Goal: Task Accomplishment & Management: Complete application form

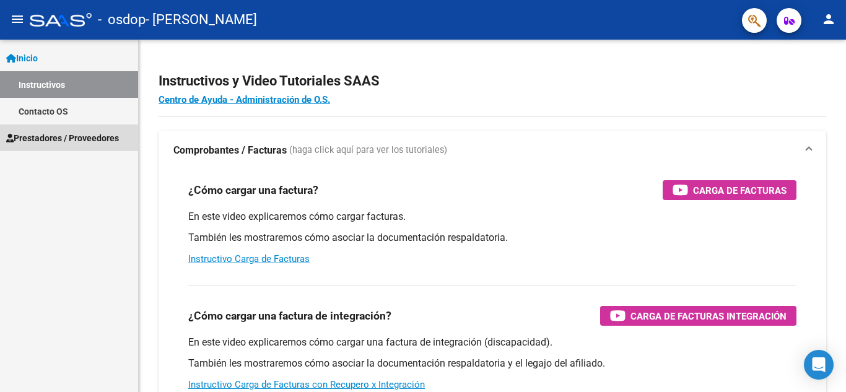
click at [58, 141] on span "Prestadores / Proveedores" at bounding box center [62, 138] width 113 height 14
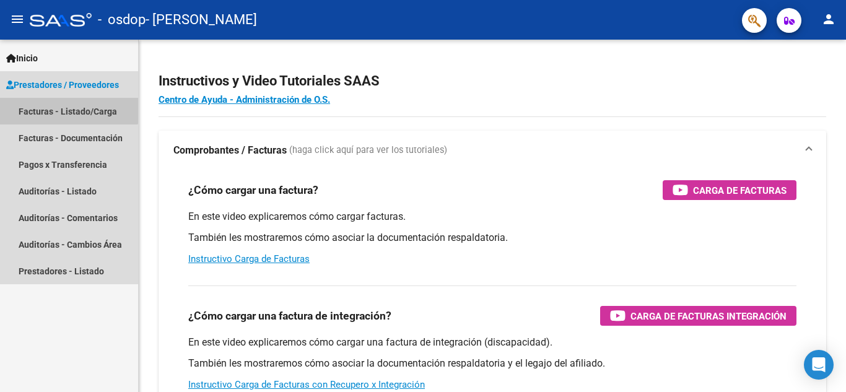
click at [62, 107] on link "Facturas - Listado/Carga" at bounding box center [69, 111] width 138 height 27
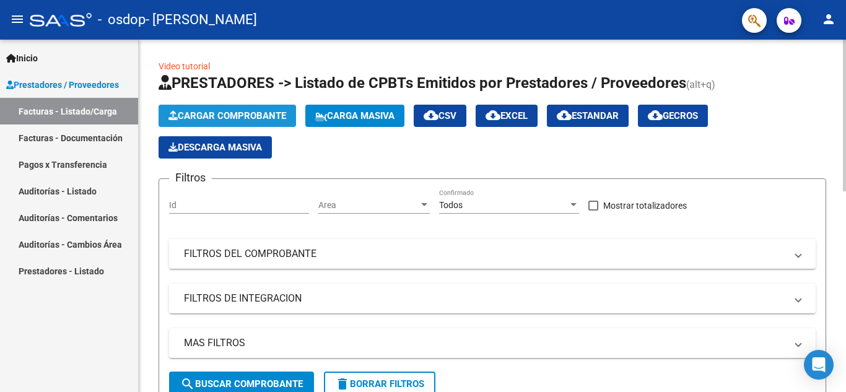
click at [228, 110] on button "Cargar Comprobante" at bounding box center [228, 116] width 138 height 22
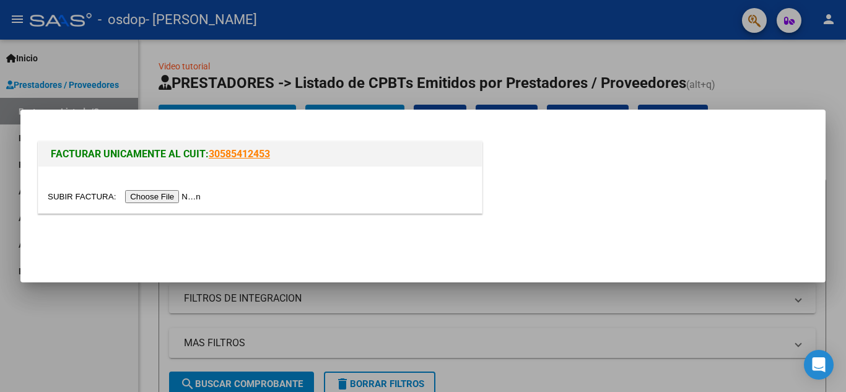
click at [171, 199] on input "file" at bounding box center [126, 196] width 157 height 13
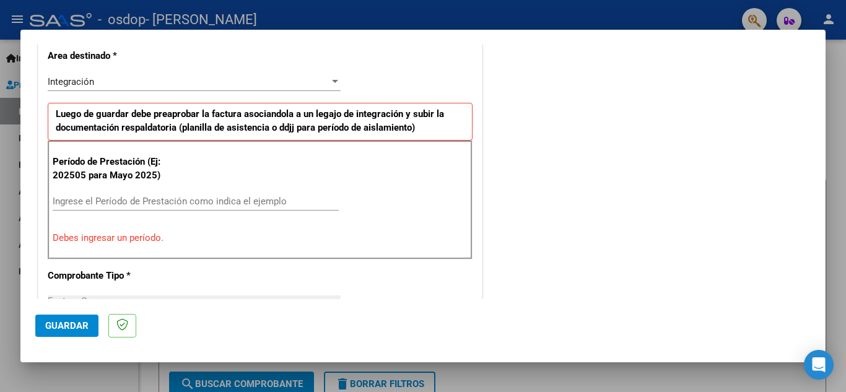
scroll to position [291, 0]
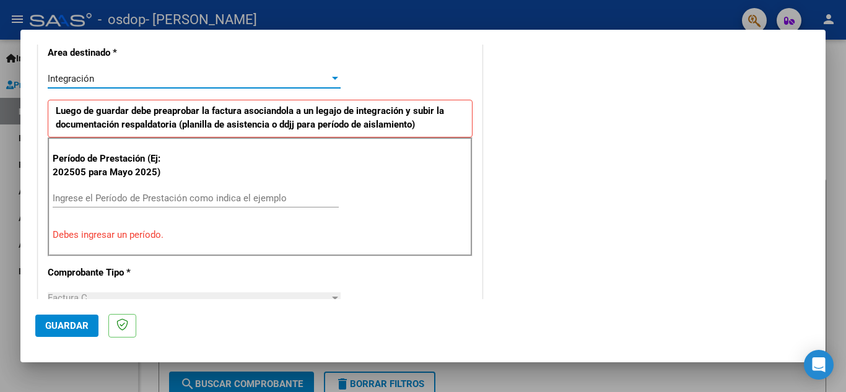
click at [170, 74] on div "Integración" at bounding box center [189, 78] width 282 height 11
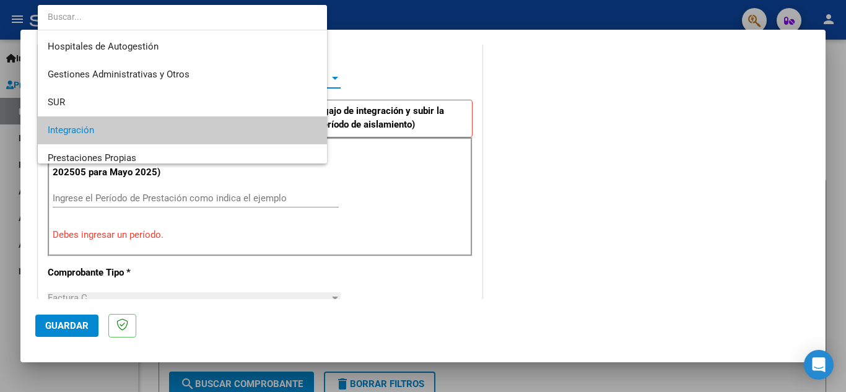
scroll to position [52, 0]
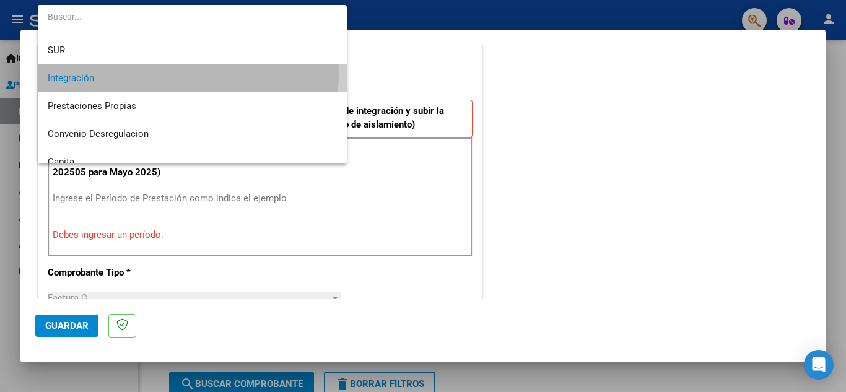
click at [170, 74] on span "Integración" at bounding box center [192, 78] width 289 height 28
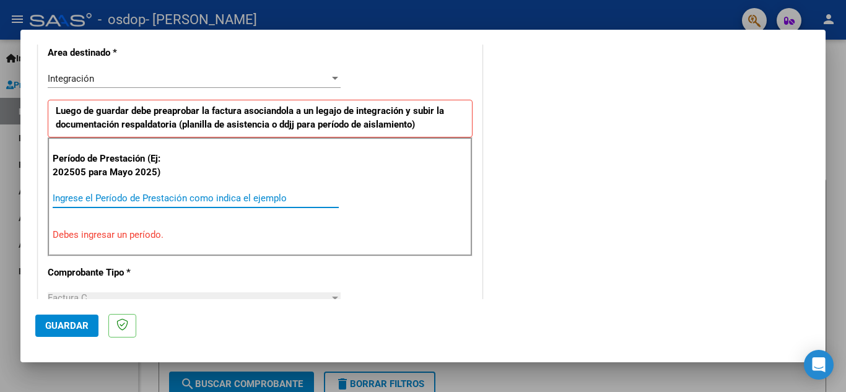
click at [118, 193] on input "Ingrese el Período de Prestación como indica el ejemplo" at bounding box center [196, 198] width 286 height 11
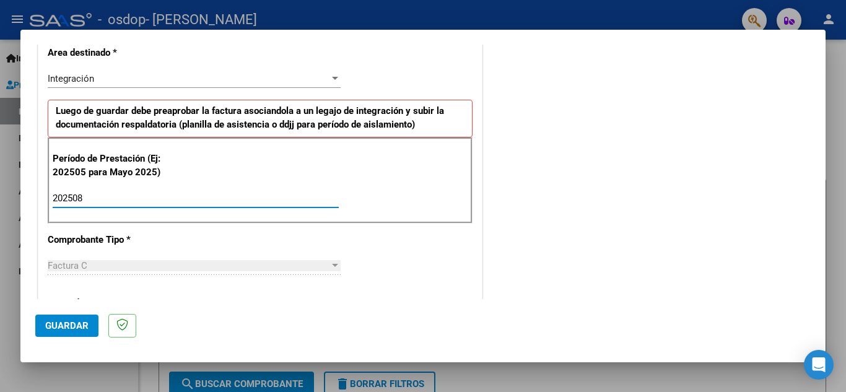
type input "202508"
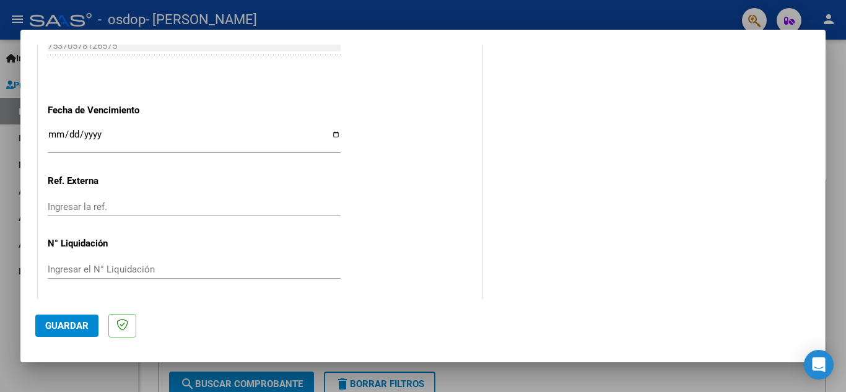
scroll to position [836, 0]
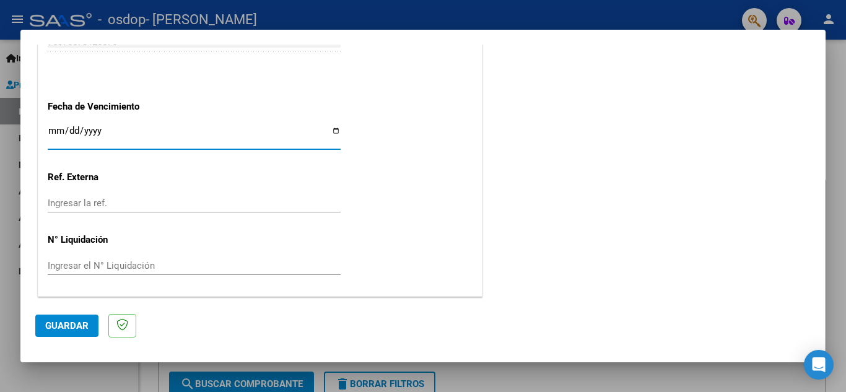
click at [55, 133] on input "Ingresar la fecha" at bounding box center [194, 136] width 293 height 20
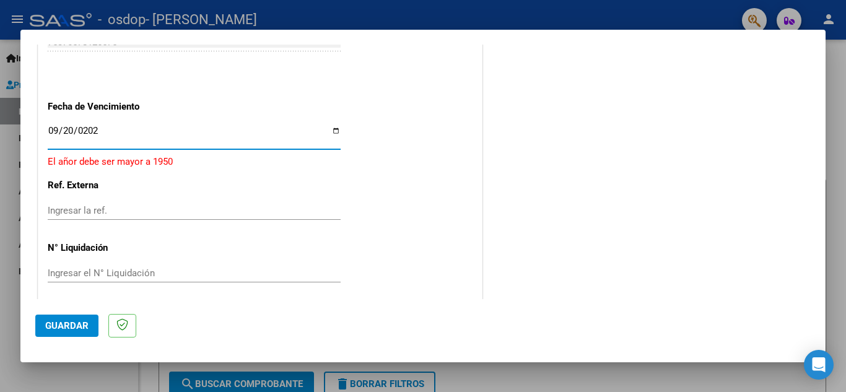
type input "[DATE]"
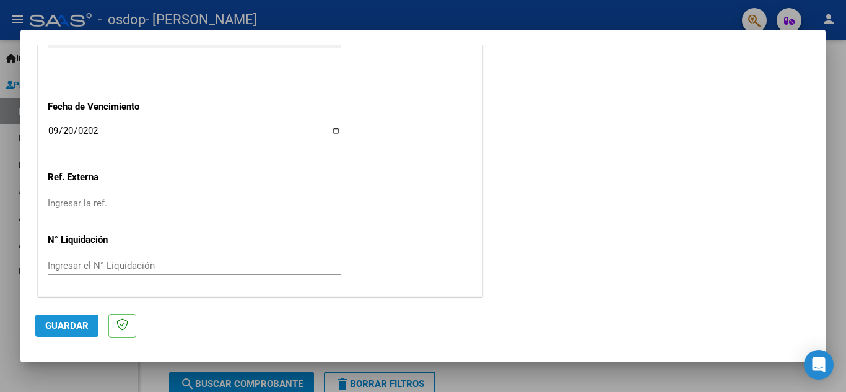
click at [48, 321] on span "Guardar" at bounding box center [66, 325] width 43 height 11
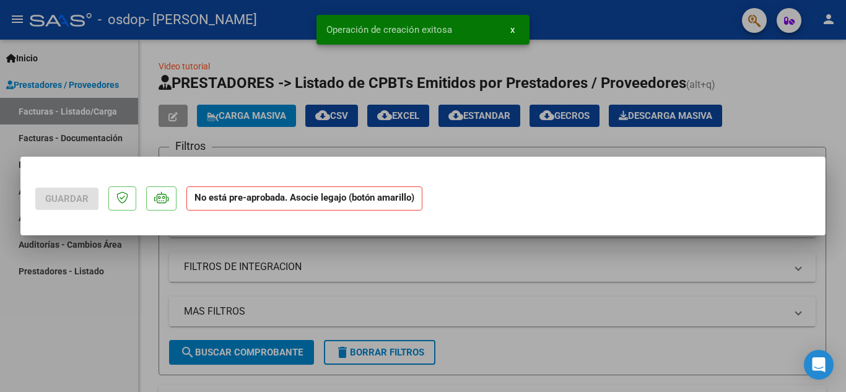
scroll to position [0, 0]
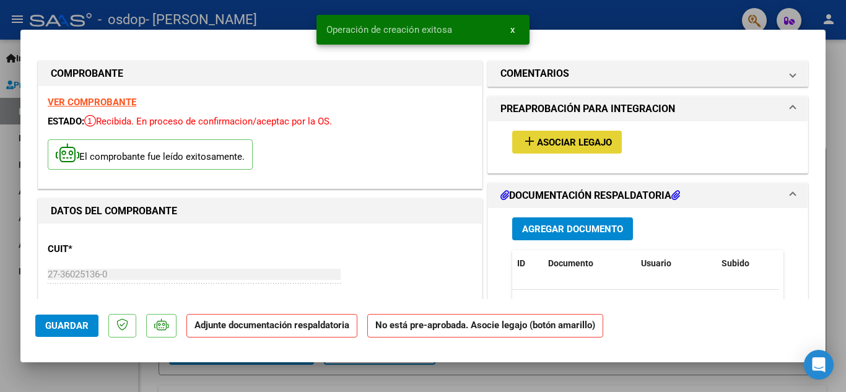
click at [576, 142] on span "Asociar Legajo" at bounding box center [574, 142] width 75 height 11
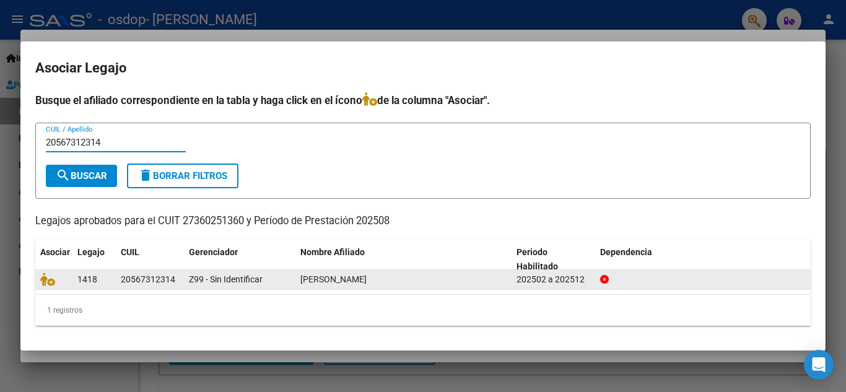
type input "20567312314"
click at [51, 286] on div at bounding box center [53, 280] width 27 height 14
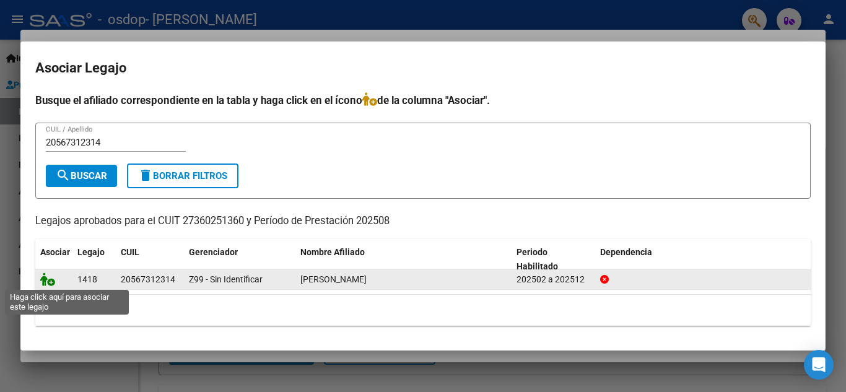
click at [46, 278] on icon at bounding box center [47, 280] width 15 height 14
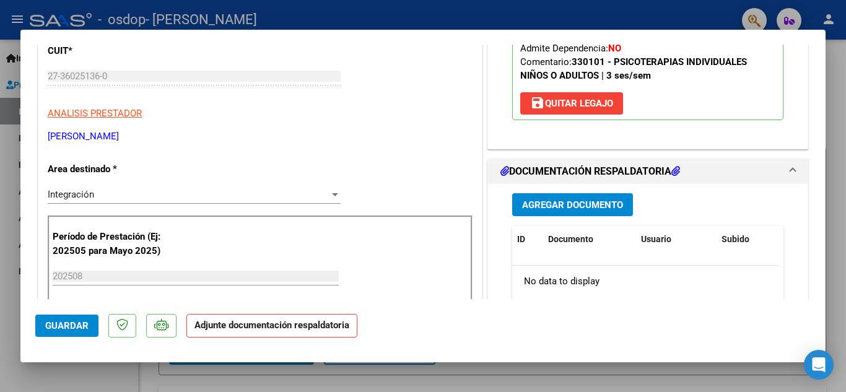
scroll to position [222, 0]
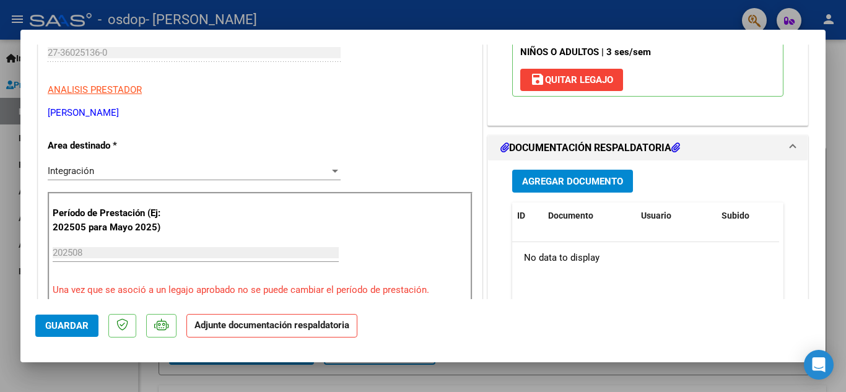
click at [556, 184] on span "Agregar Documento" at bounding box center [572, 181] width 101 height 11
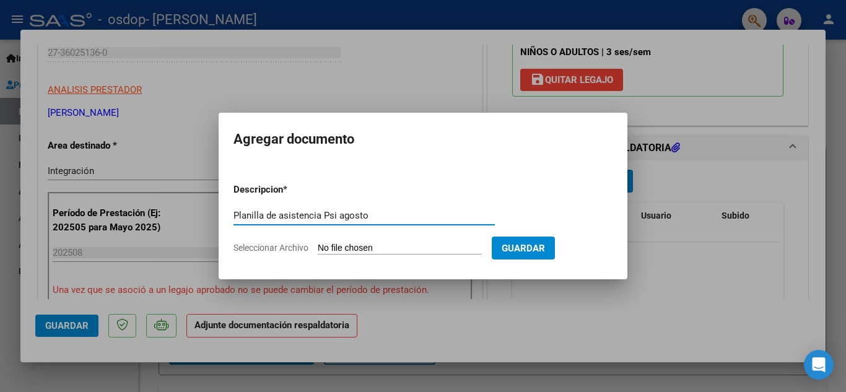
type input "Planilla de asistencia Psi agosto"
click at [425, 248] on input "Seleccionar Archivo" at bounding box center [400, 249] width 164 height 12
type input "C:\fakepath\08-25 psi [PERSON_NAME].pdf"
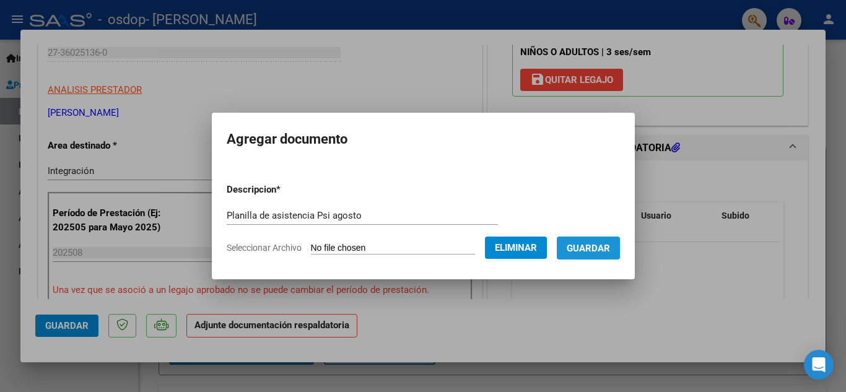
click at [592, 246] on span "Guardar" at bounding box center [588, 248] width 43 height 11
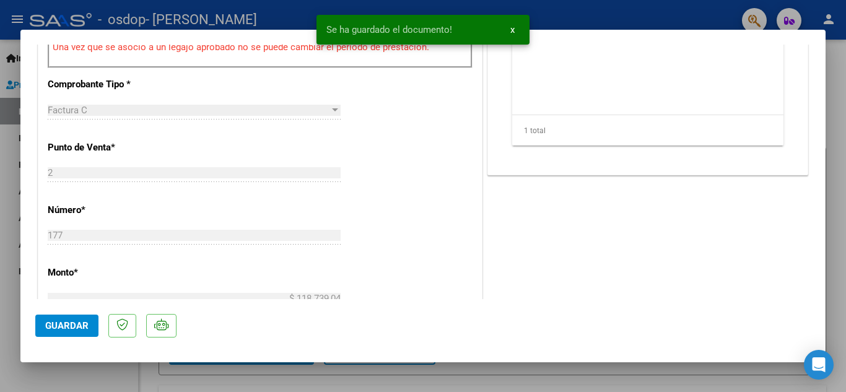
scroll to position [470, 0]
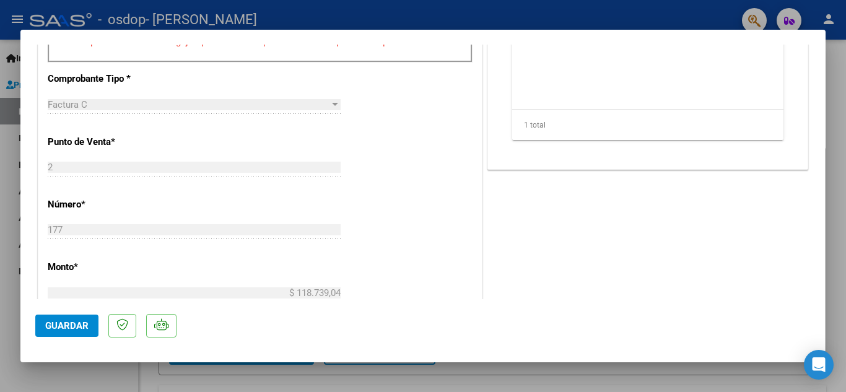
drag, startPoint x: 827, startPoint y: 165, endPoint x: 825, endPoint y: 227, distance: 62.0
click at [825, 227] on div "COMPROBANTE VER COMPROBANTE ESTADO: Recibida. En proceso de confirmacion/acepta…" at bounding box center [423, 196] width 846 height 392
click at [767, 221] on div "COMENTARIOS Comentarios del Prestador / Gerenciador: PREAPROBACIÓN PARA INTEGRA…" at bounding box center [648, 135] width 326 height 1095
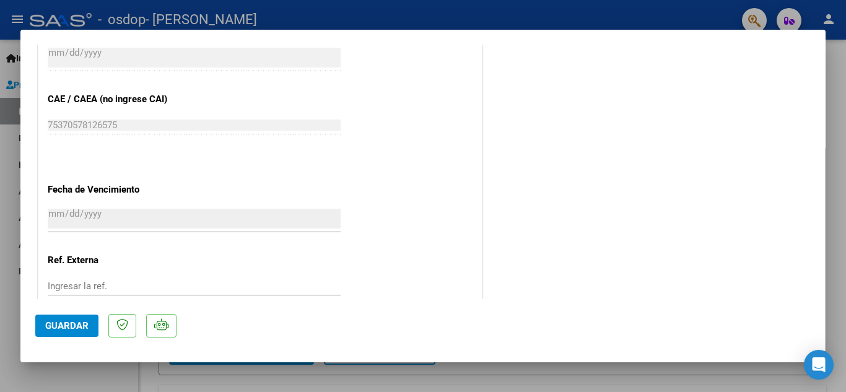
scroll to position [854, 0]
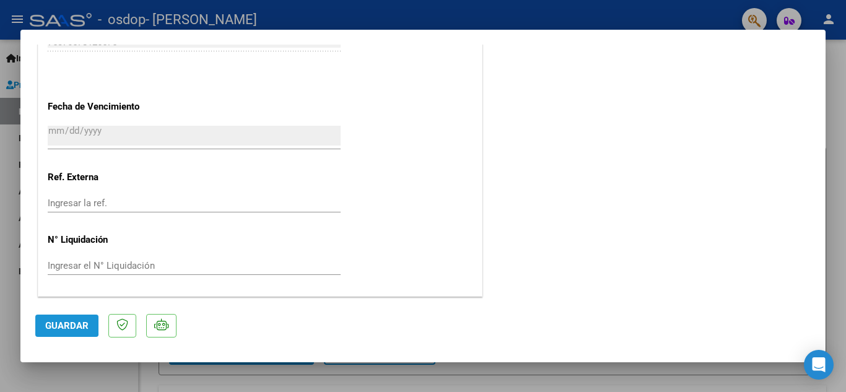
click at [52, 323] on span "Guardar" at bounding box center [66, 325] width 43 height 11
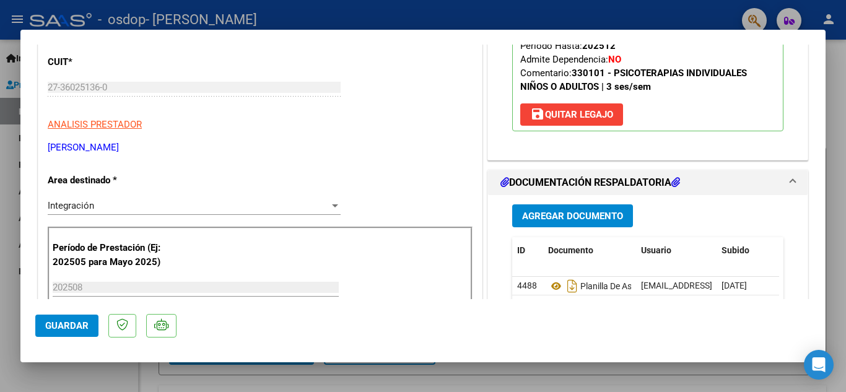
scroll to position [0, 0]
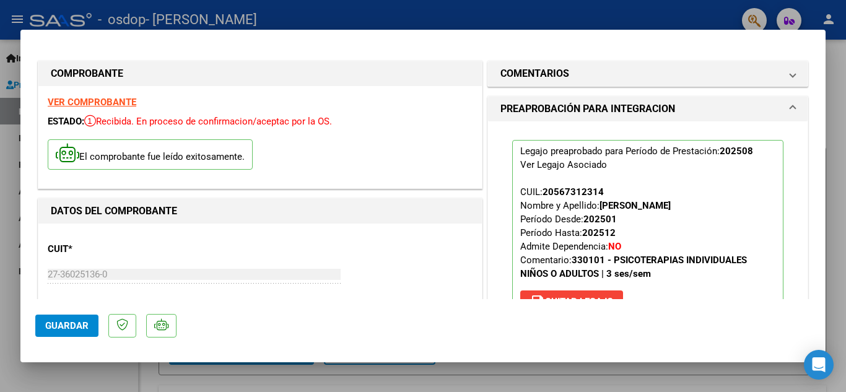
click at [839, 58] on div at bounding box center [423, 196] width 846 height 392
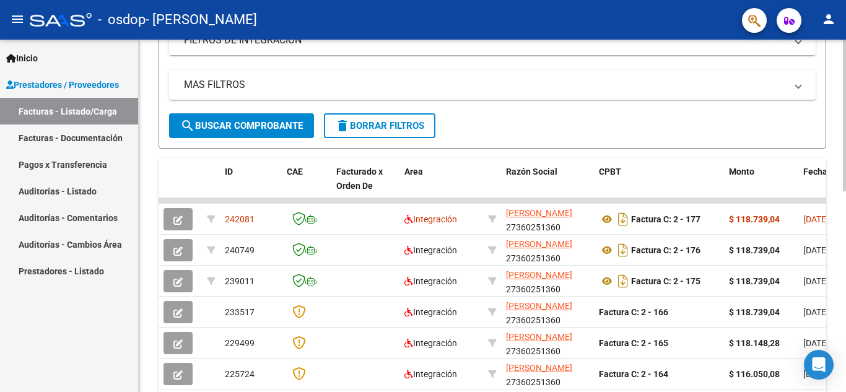
scroll to position [256, 0]
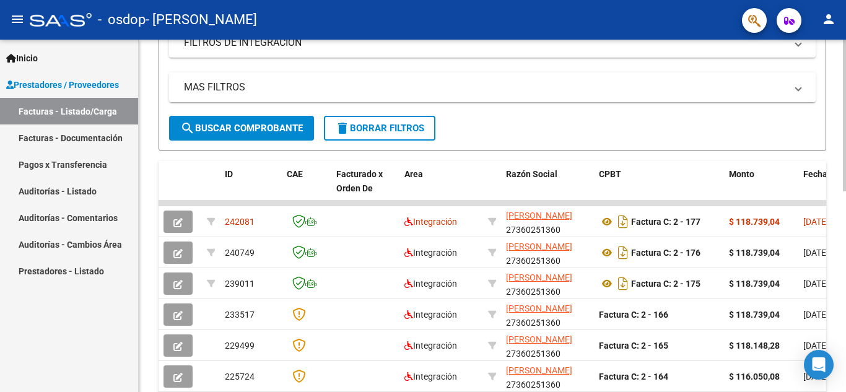
click at [846, 167] on div at bounding box center [844, 228] width 3 height 152
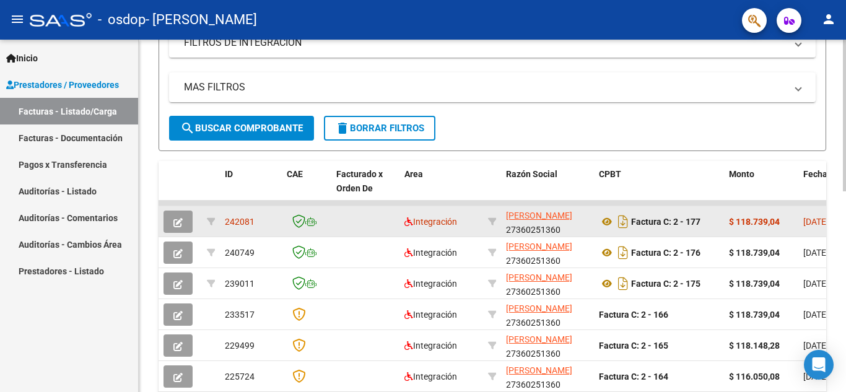
click at [260, 224] on div "242081" at bounding box center [251, 222] width 52 height 14
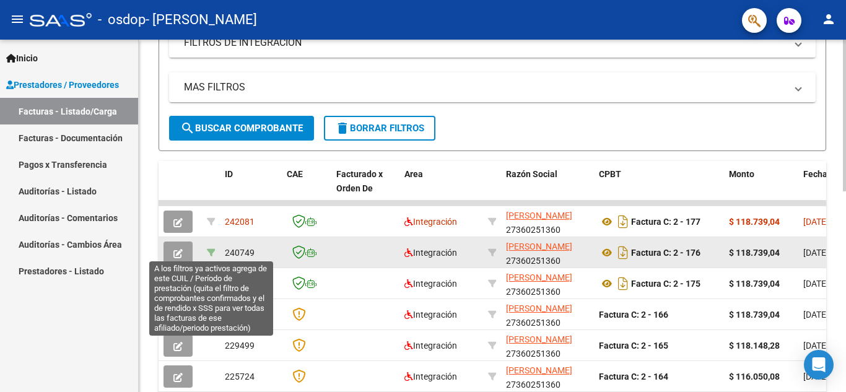
click at [210, 252] on icon at bounding box center [211, 252] width 9 height 9
type input "202507"
type input "20567312314"
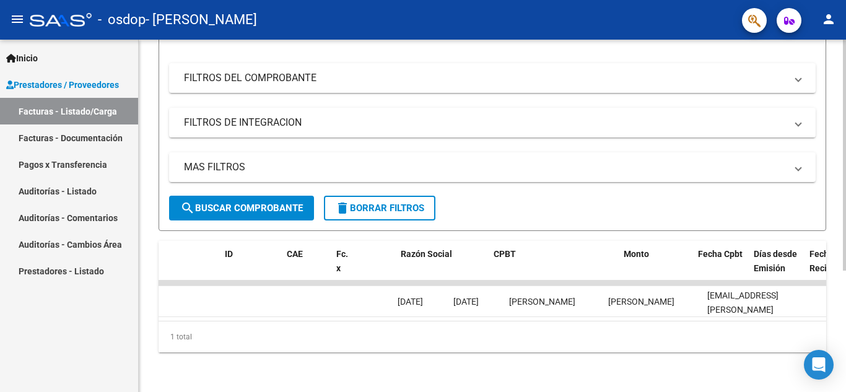
scroll to position [0, 0]
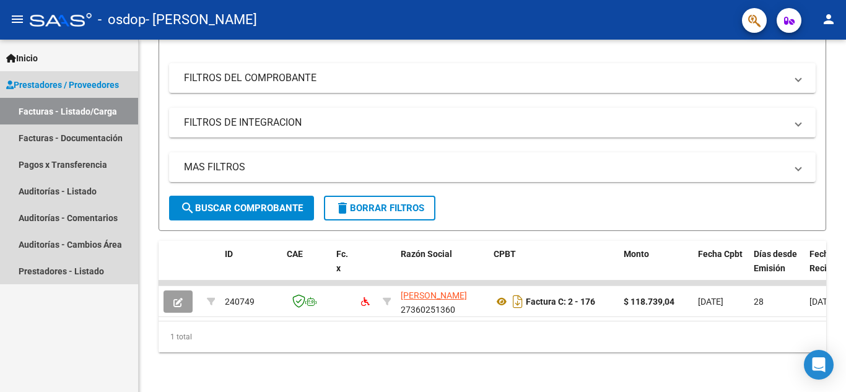
click at [69, 86] on span "Prestadores / Proveedores" at bounding box center [62, 85] width 113 height 14
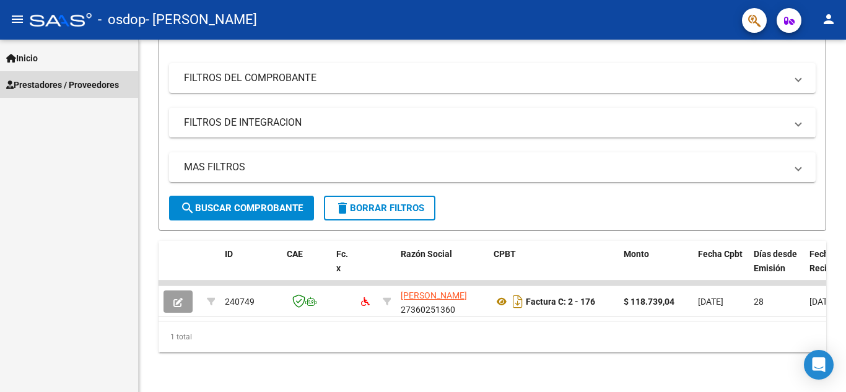
click at [61, 89] on span "Prestadores / Proveedores" at bounding box center [62, 85] width 113 height 14
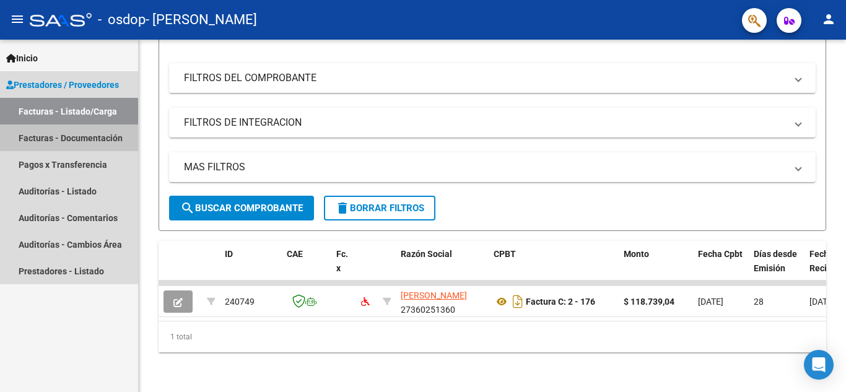
click at [48, 137] on link "Facturas - Documentación" at bounding box center [69, 138] width 138 height 27
